Goal: Information Seeking & Learning: Find specific fact

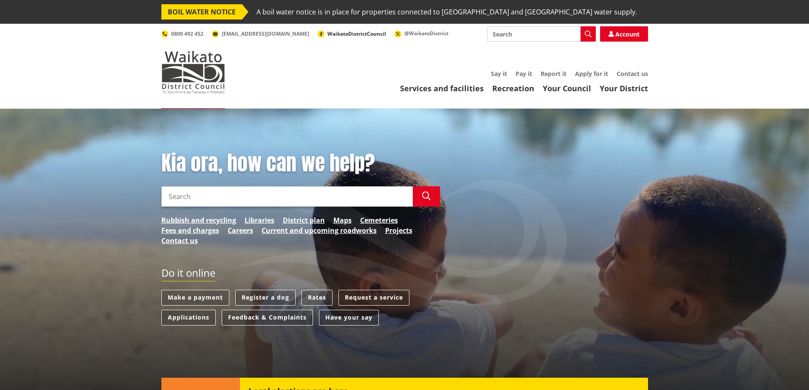
click at [327, 37] on span "WaikatoDistrictCouncil" at bounding box center [356, 33] width 59 height 7
click at [318, 299] on link "Rates" at bounding box center [317, 298] width 31 height 16
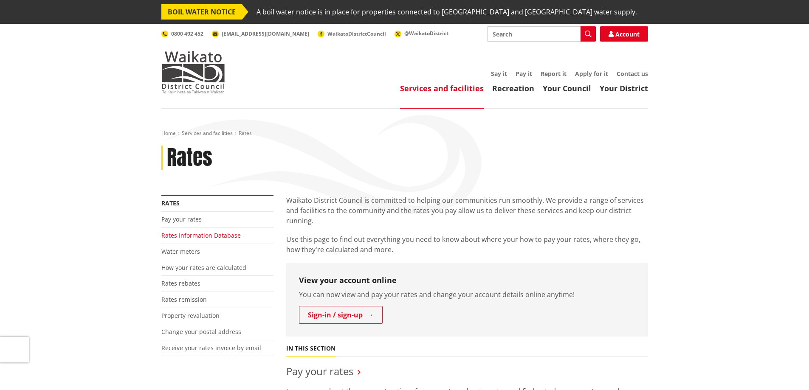
click at [213, 237] on link "Rates Information Database" at bounding box center [200, 235] width 79 height 8
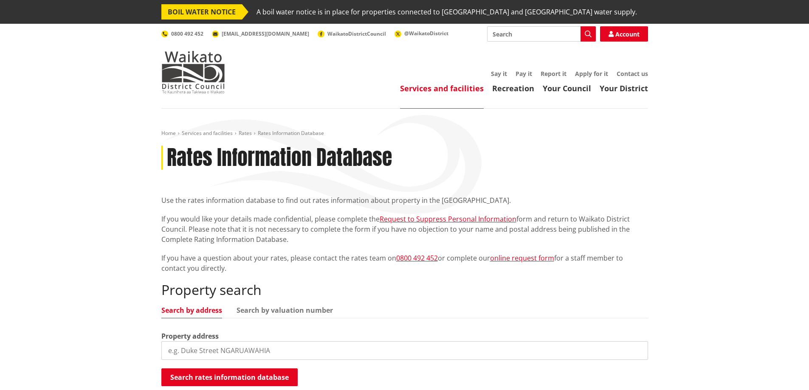
scroll to position [127, 0]
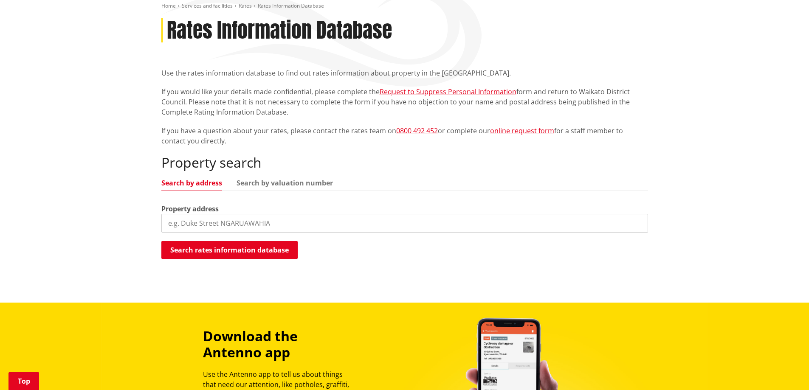
click at [238, 228] on input "search" at bounding box center [404, 223] width 487 height 19
click at [211, 220] on input "search" at bounding box center [404, 223] width 487 height 19
paste input "6B Howard Street, Huntly"
click at [240, 252] on button "Search rates information database" at bounding box center [229, 250] width 136 height 18
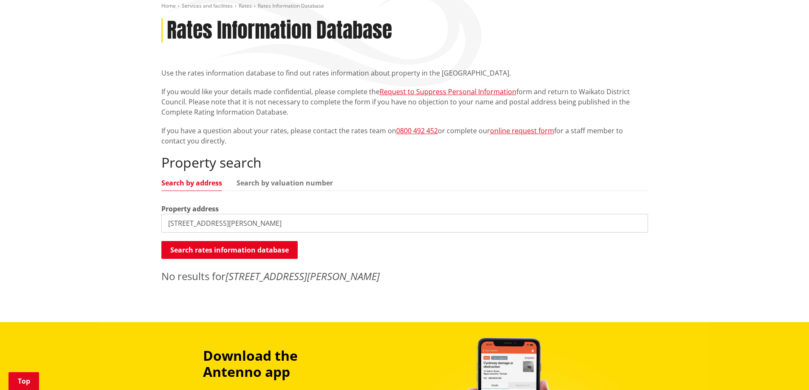
click at [178, 225] on input "6B Howard Street, Huntly" at bounding box center [404, 223] width 487 height 19
click at [225, 221] on input "6B Howard Street, Huntly" at bounding box center [404, 223] width 487 height 19
type input "6B Howard Street Huntly"
click at [231, 251] on button "Search rates information database" at bounding box center [229, 250] width 136 height 18
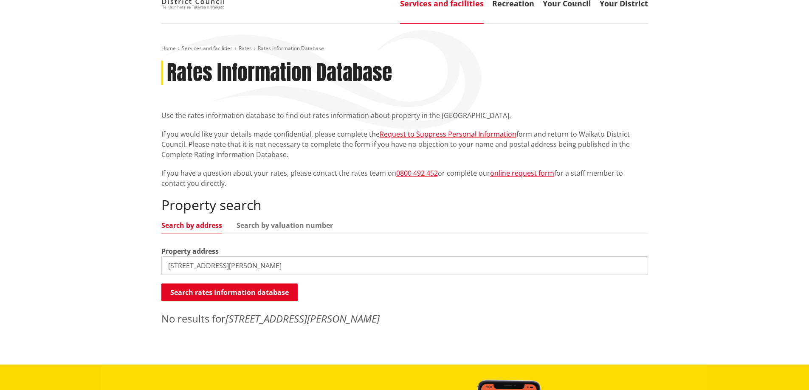
scroll to position [0, 0]
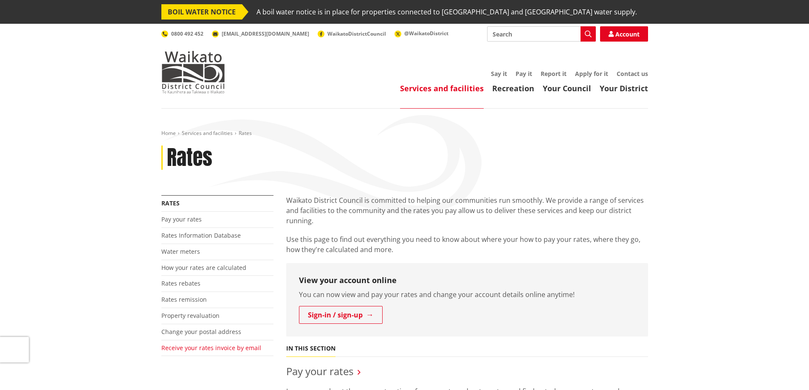
click at [207, 350] on link "Receive your rates invoice by email" at bounding box center [211, 348] width 100 height 8
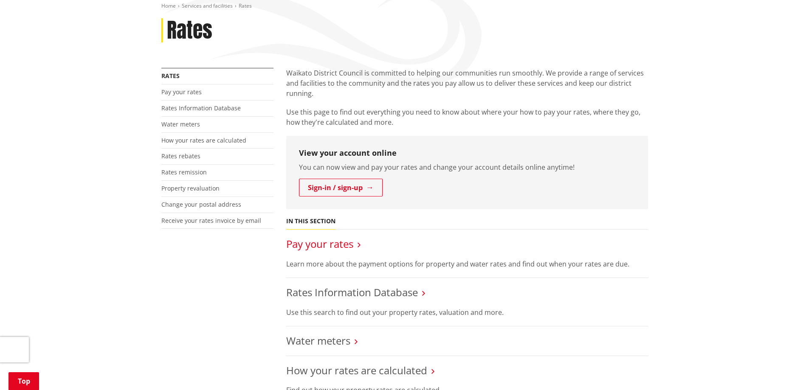
click at [342, 247] on link "Pay your rates" at bounding box center [319, 244] width 67 height 14
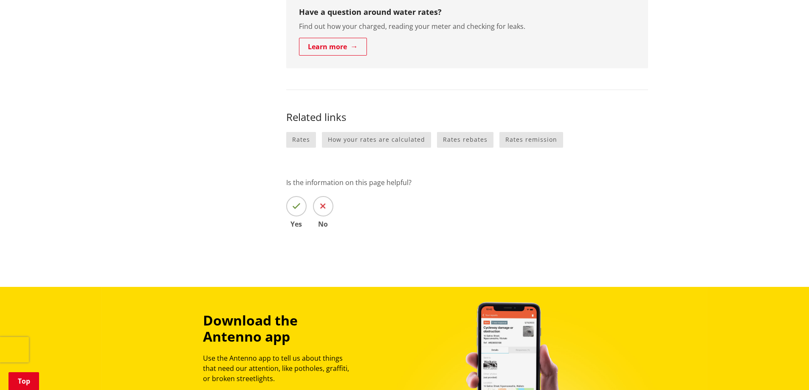
scroll to position [297, 0]
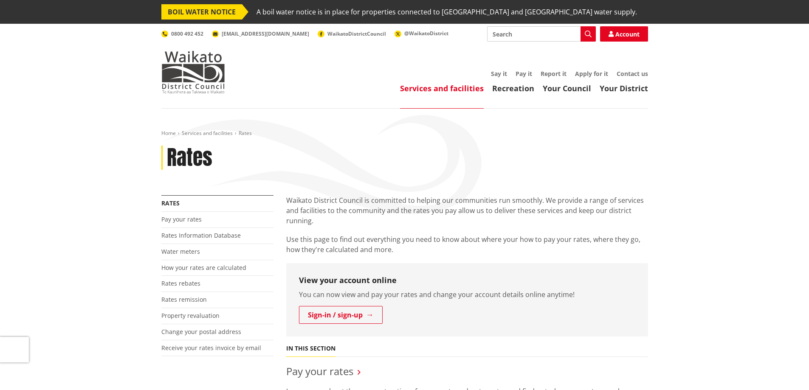
scroll to position [127, 0]
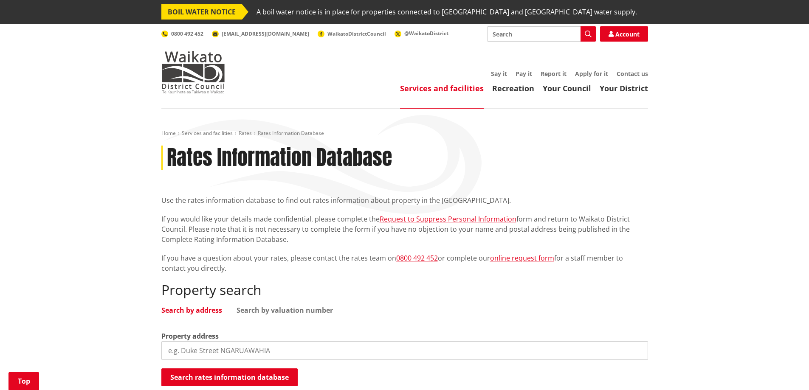
scroll to position [170, 0]
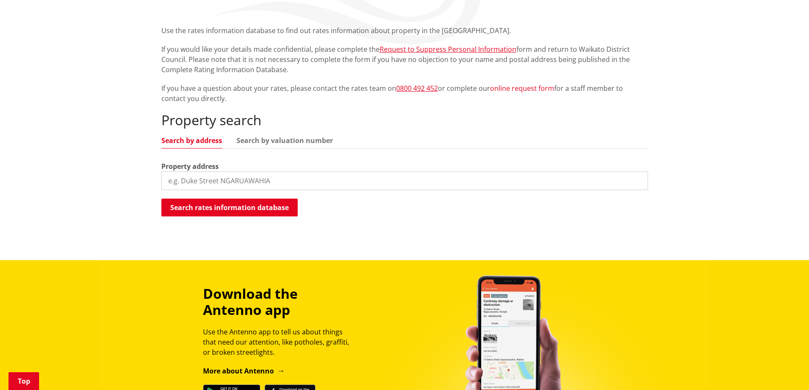
click at [509, 88] on link "online request form" at bounding box center [522, 88] width 64 height 9
